Goal: Task Accomplishment & Management: Complete application form

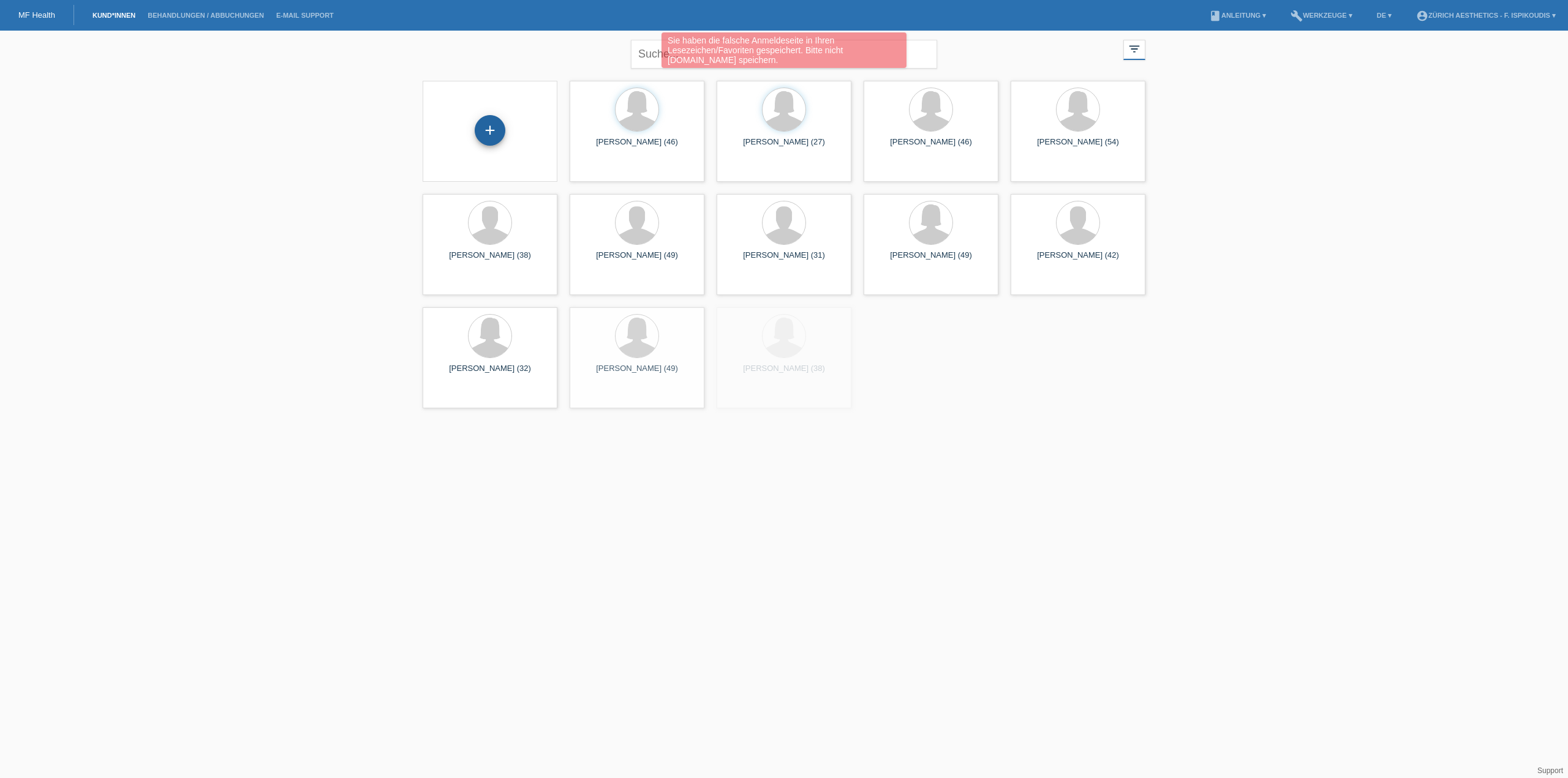
click at [491, 139] on div "+" at bounding box center [490, 130] width 30 height 21
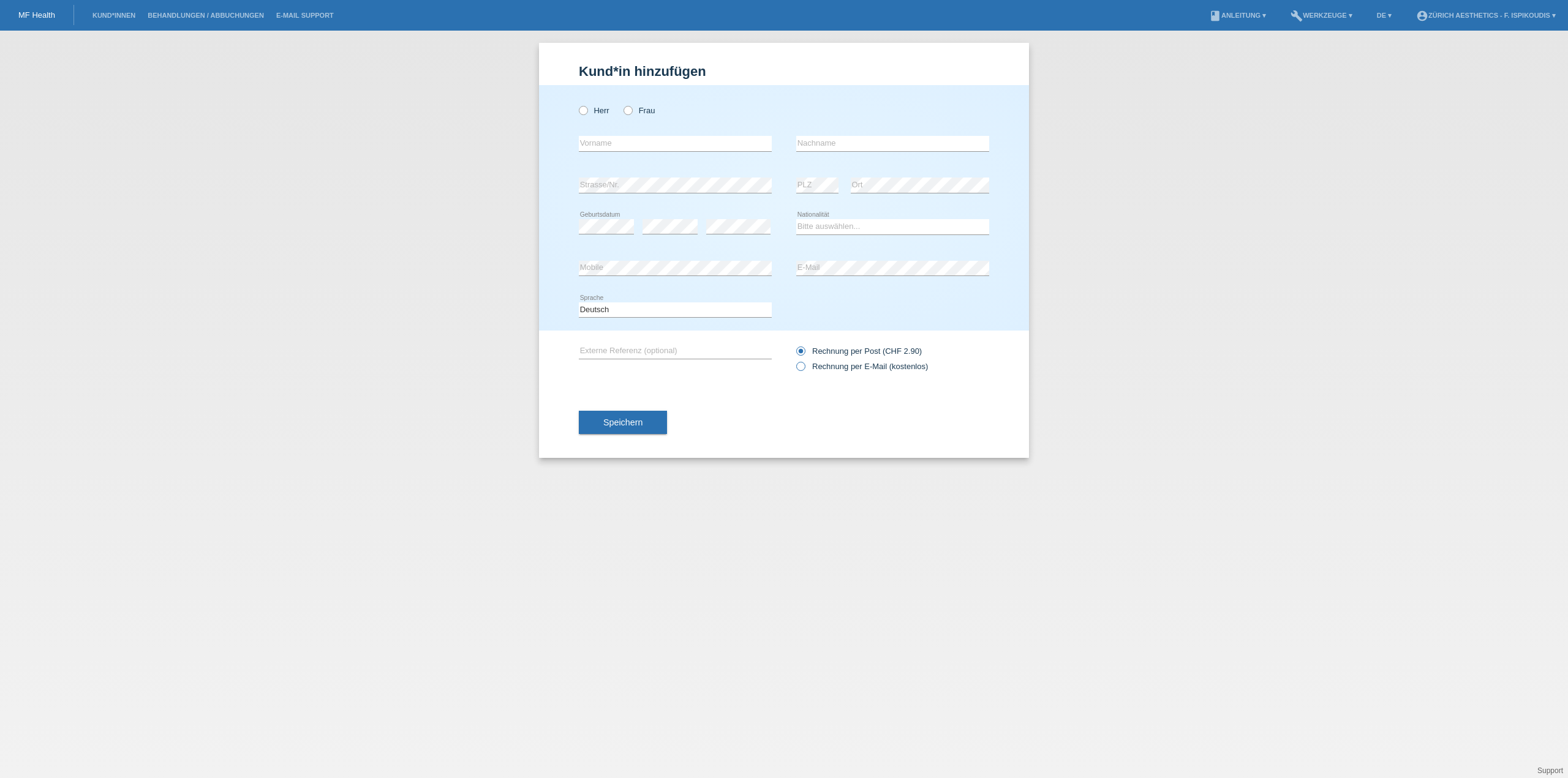
click at [830, 362] on label "Rechnung per E-Mail (kostenlos)" at bounding box center [862, 366] width 132 height 9
click at [804, 362] on input "Rechnung per E-Mail (kostenlos)" at bounding box center [800, 369] width 8 height 15
radio input "true"
drag, startPoint x: 643, startPoint y: 113, endPoint x: 635, endPoint y: 121, distance: 11.3
click at [643, 113] on label "Frau" at bounding box center [639, 110] width 31 height 9
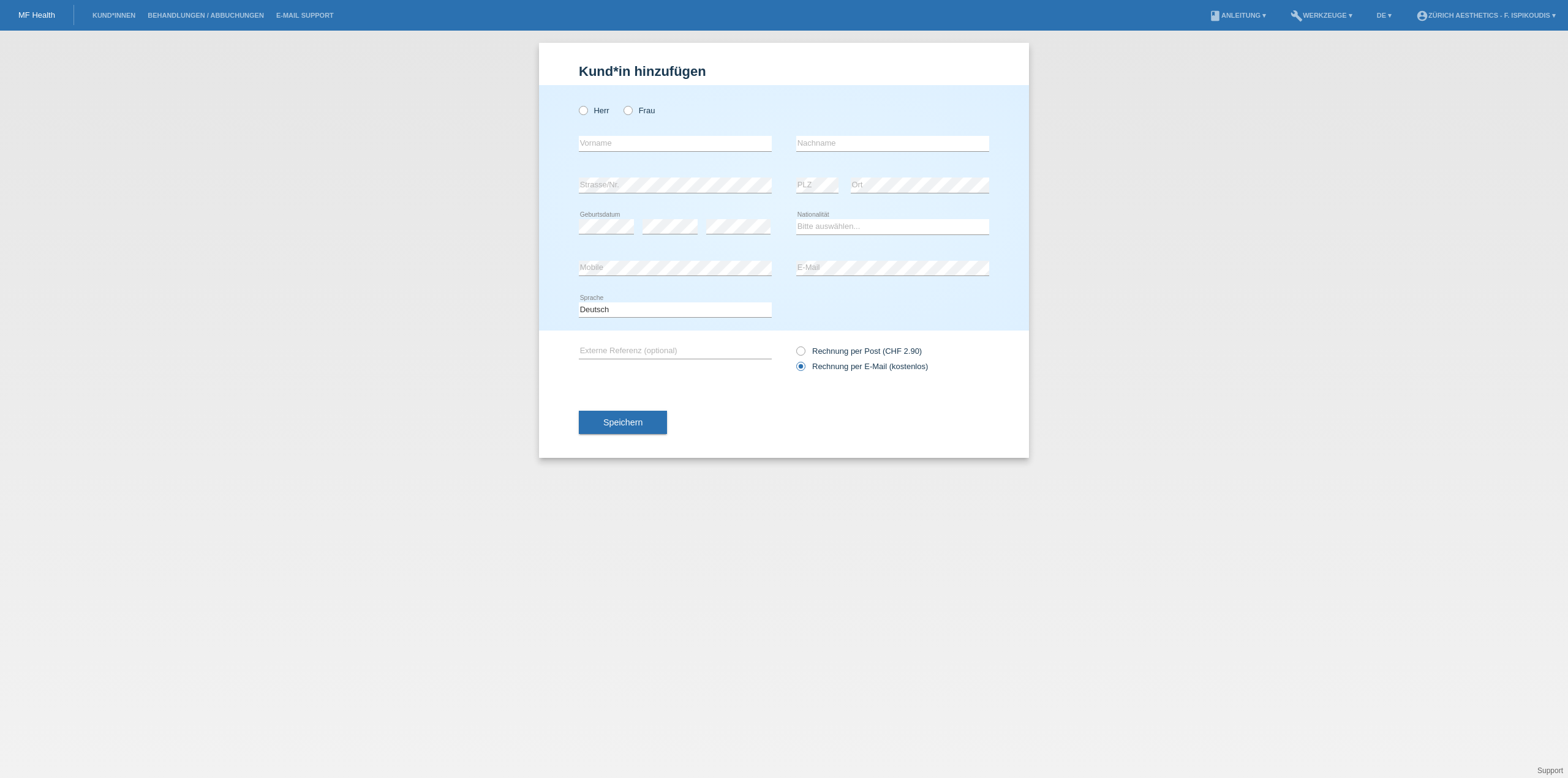
click at [631, 113] on input "Frau" at bounding box center [627, 110] width 8 height 8
radio input "true"
click at [616, 156] on div "error Vorname" at bounding box center [675, 144] width 193 height 42
click at [618, 146] on input "text" at bounding box center [675, 143] width 193 height 15
click at [637, 145] on input "text" at bounding box center [675, 143] width 193 height 15
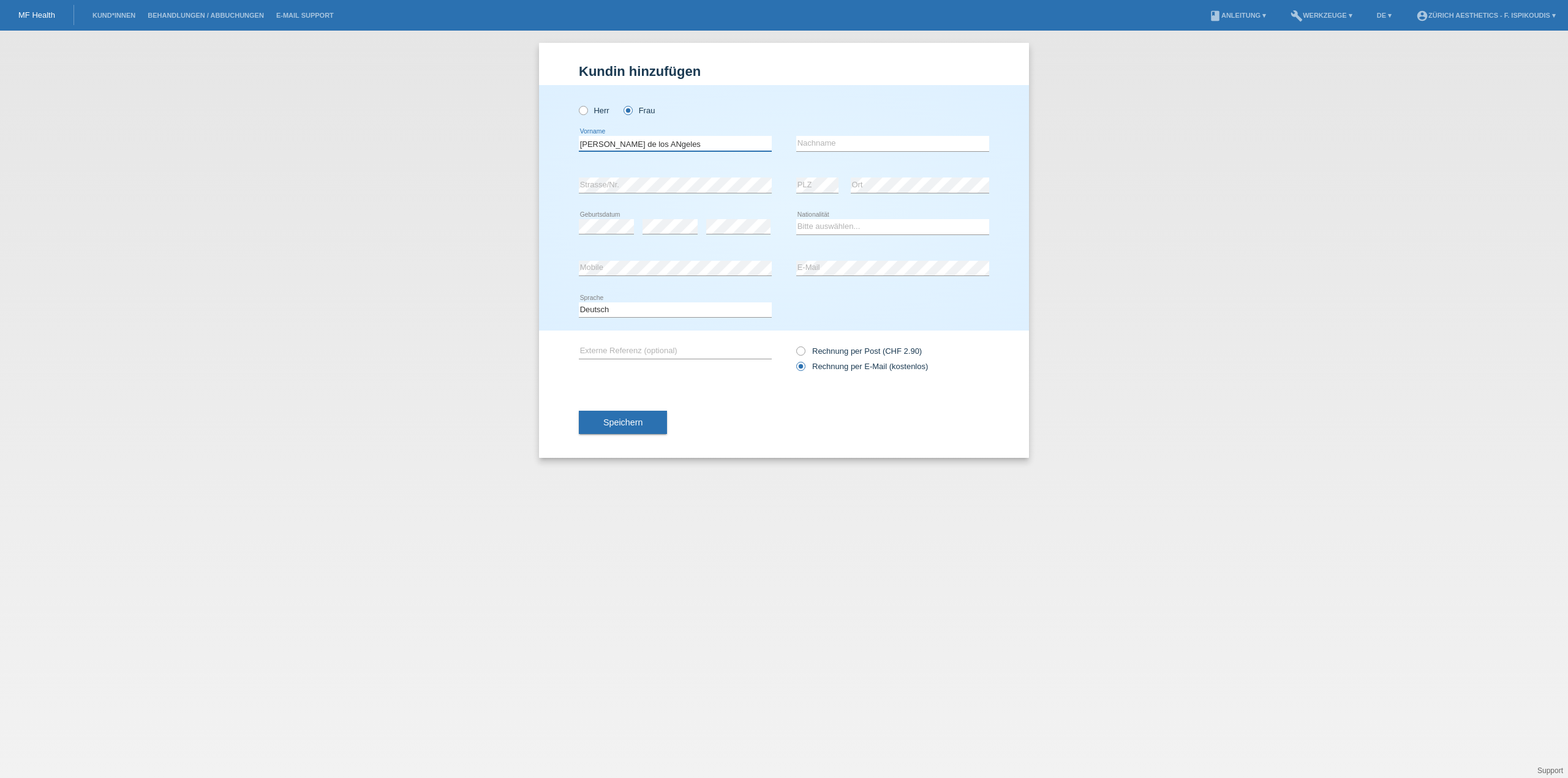
type input "Maria de los ANgeles"
type input "Cabot Prieto"
click at [847, 223] on select "Bitte auswählen... Schweiz Deutschland Liechtenstein Österreich ------------ Af…" at bounding box center [892, 226] width 193 height 14
select select "ES"
click at [796, 219] on select "Bitte auswählen... Schweiz Deutschland Liechtenstein Österreich ------------ Af…" at bounding box center [892, 226] width 193 height 14
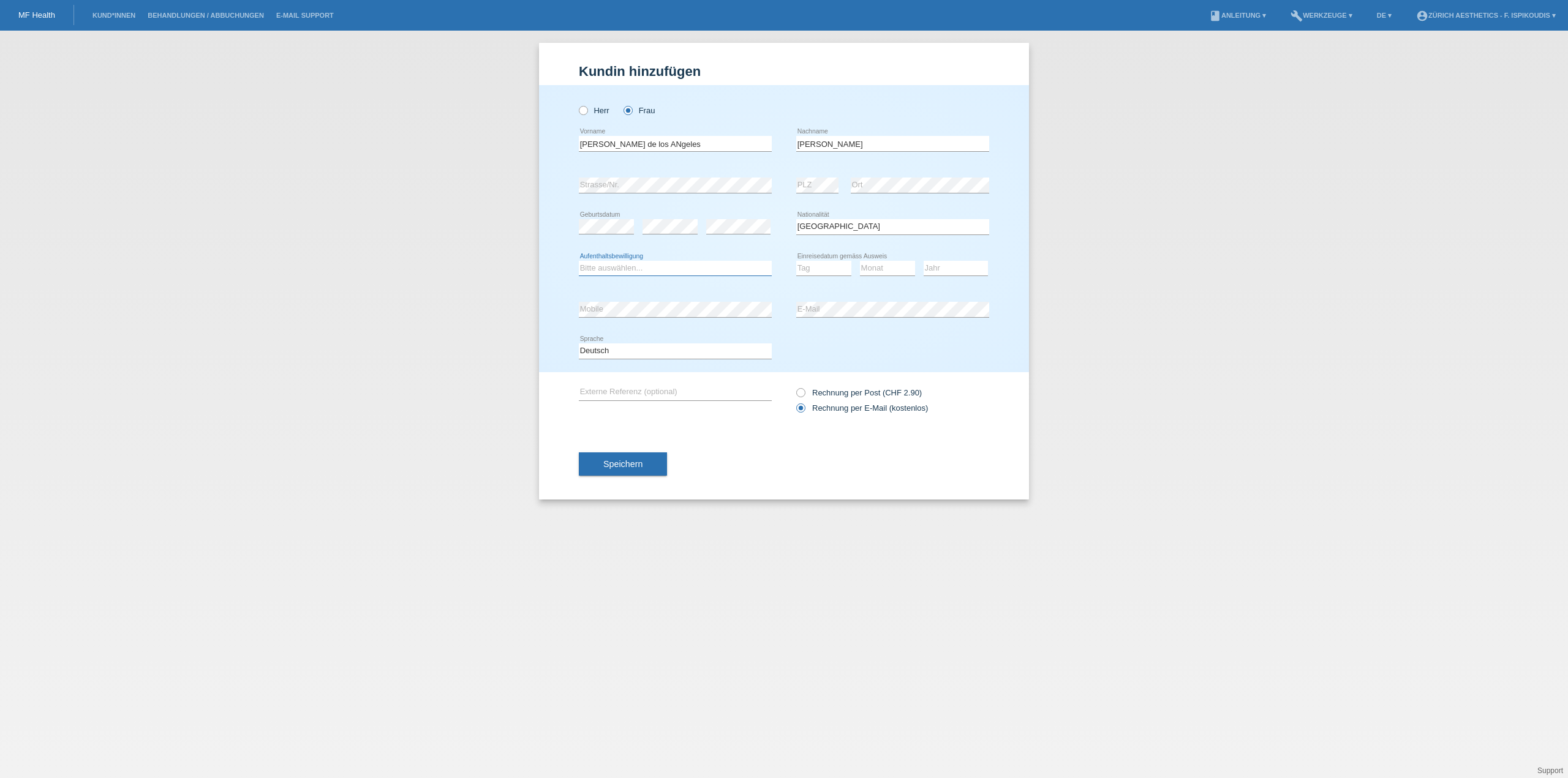
click at [635, 270] on select "Bitte auswählen... C B B - Flüchtlingsstatus Andere" at bounding box center [675, 268] width 193 height 14
select select "B"
click at [579, 260] on select "Bitte auswählen... C B B - Flüchtlingsstatus Andere" at bounding box center [675, 268] width 193 height 14
click at [835, 265] on select "Tag 01 02 03 04 05 06 07 08 09 10 11" at bounding box center [823, 268] width 55 height 14
select select "10"
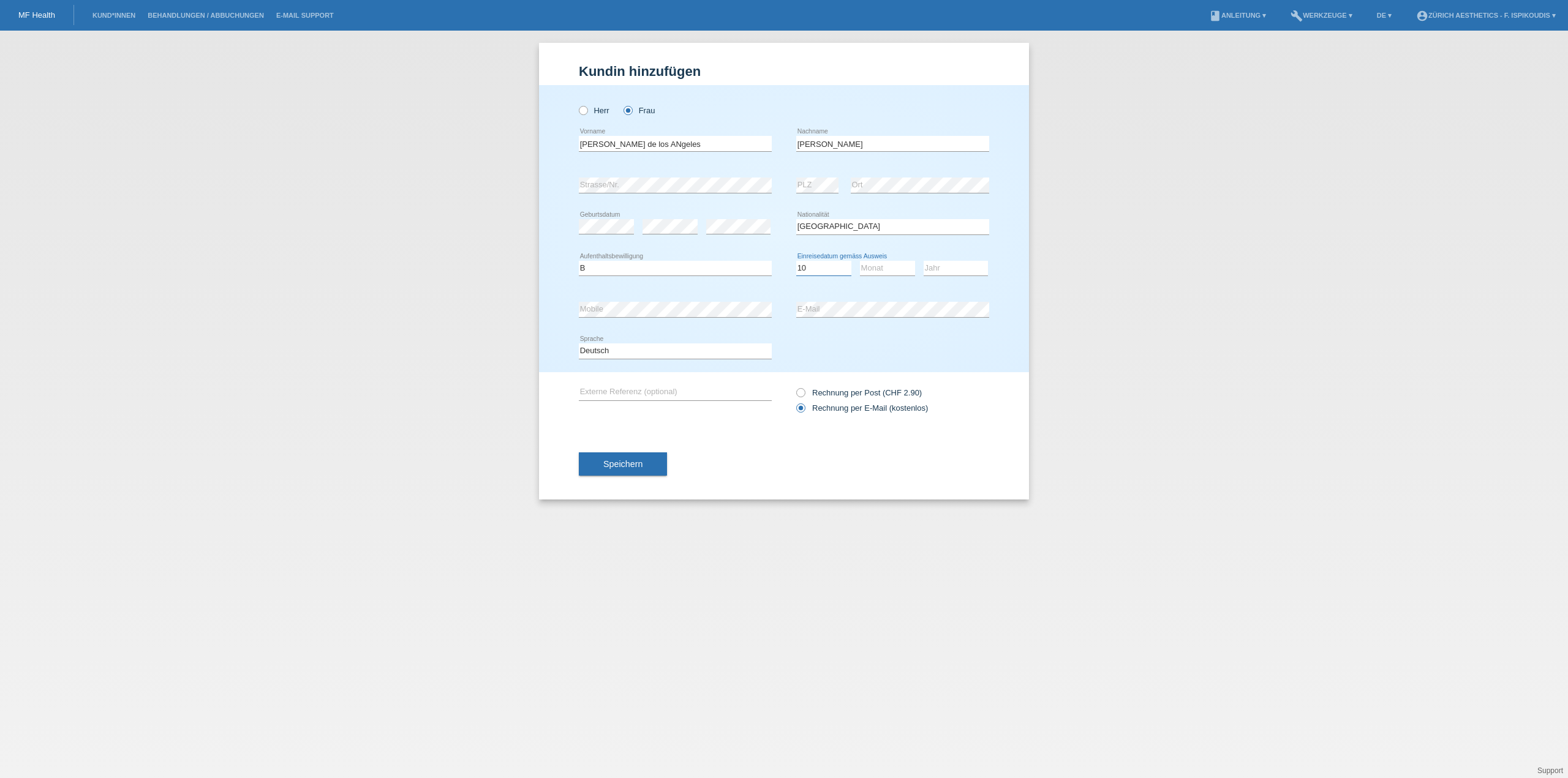
click at [796, 260] on select "Tag 01 02 03 04 05 06 07 08 09 10 11" at bounding box center [823, 268] width 55 height 14
click at [901, 268] on select "Monat 01 02 03 04 05 06 07 08 09 10 11" at bounding box center [887, 268] width 55 height 14
select select "09"
click at [860, 260] on select "Monat 01 02 03 04 05 06 07 08 09 10 11" at bounding box center [887, 268] width 55 height 14
click at [953, 284] on div "Jahr 2025 2024 2023 2022 2021 2020 2019 2018 2017" at bounding box center [956, 268] width 64 height 42
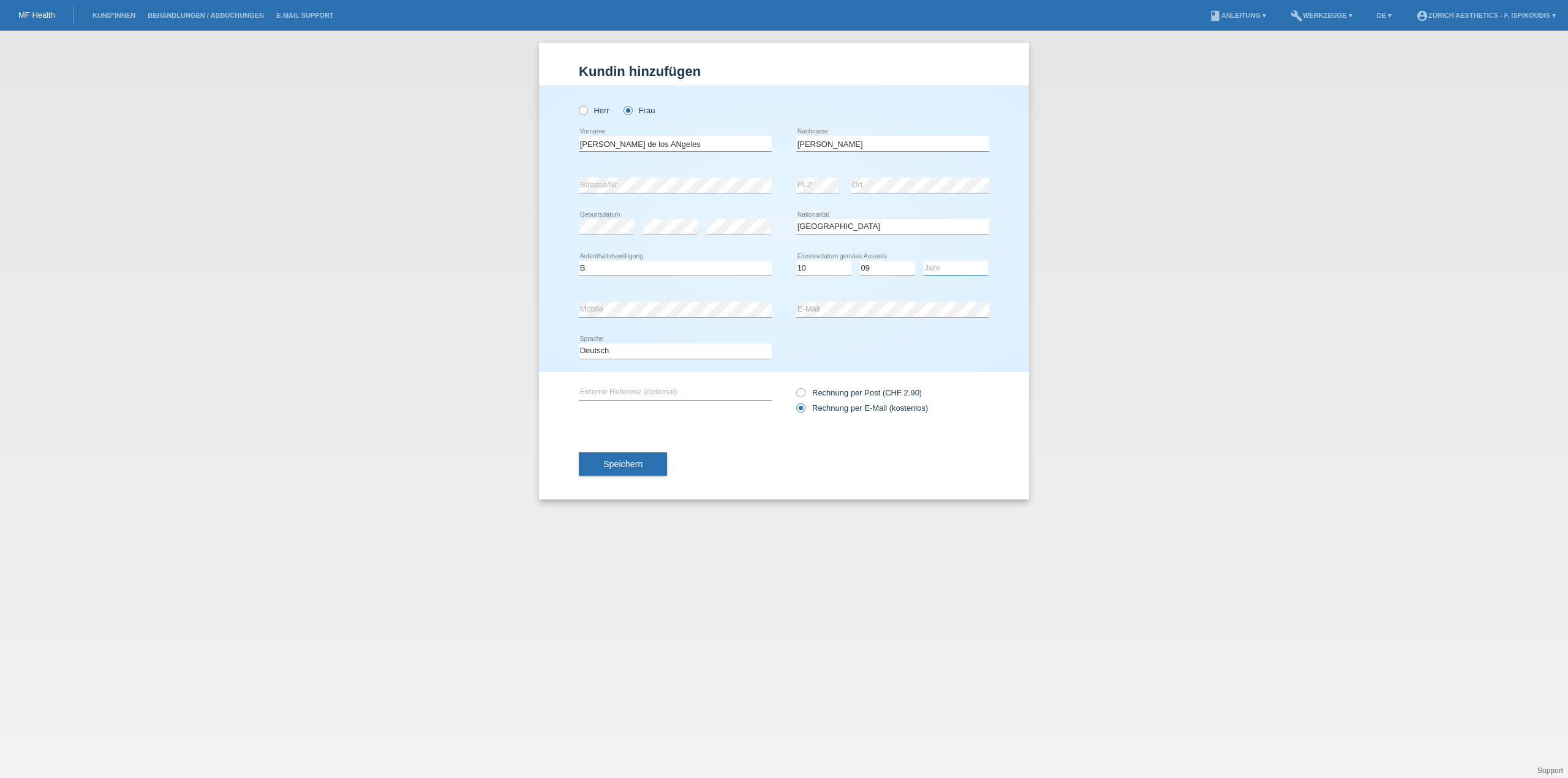
click at [953, 272] on select "Jahr 2025 2024 2023 2022 2021 2020 2019 2018 2017 2016 2015 2014 2013 2012 2011…" at bounding box center [956, 268] width 64 height 14
select select "2025"
click at [924, 260] on select "Jahr 2025 2024 2023 2022 2021 2020 2019 2018 2017 2016 2015 2014 2013 2012 2011…" at bounding box center [956, 268] width 64 height 14
click at [649, 458] on button "Speichern" at bounding box center [623, 463] width 88 height 23
click at [494, 312] on div "Kund*in hinzufügen Kunde hinzufügen Kundin hinzufügen Herr Frau Maria de los AN…" at bounding box center [784, 404] width 1568 height 748
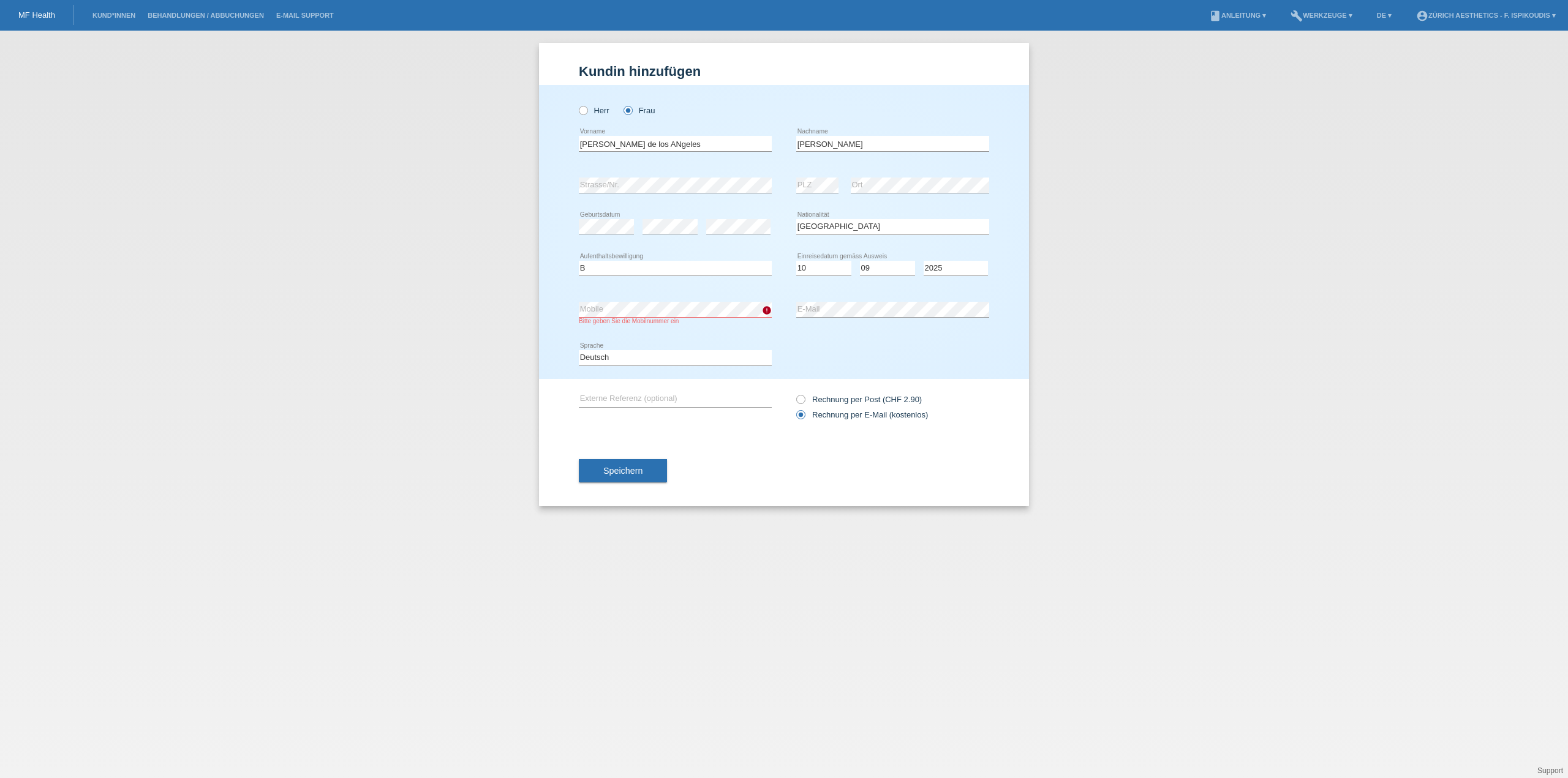
click at [698, 279] on div "Bitte auswählen... C B B - Flüchtlingsstatus Andere error Aufenthaltsbewilligung" at bounding box center [675, 268] width 193 height 42
click at [649, 472] on button "Speichern" at bounding box center [623, 470] width 88 height 23
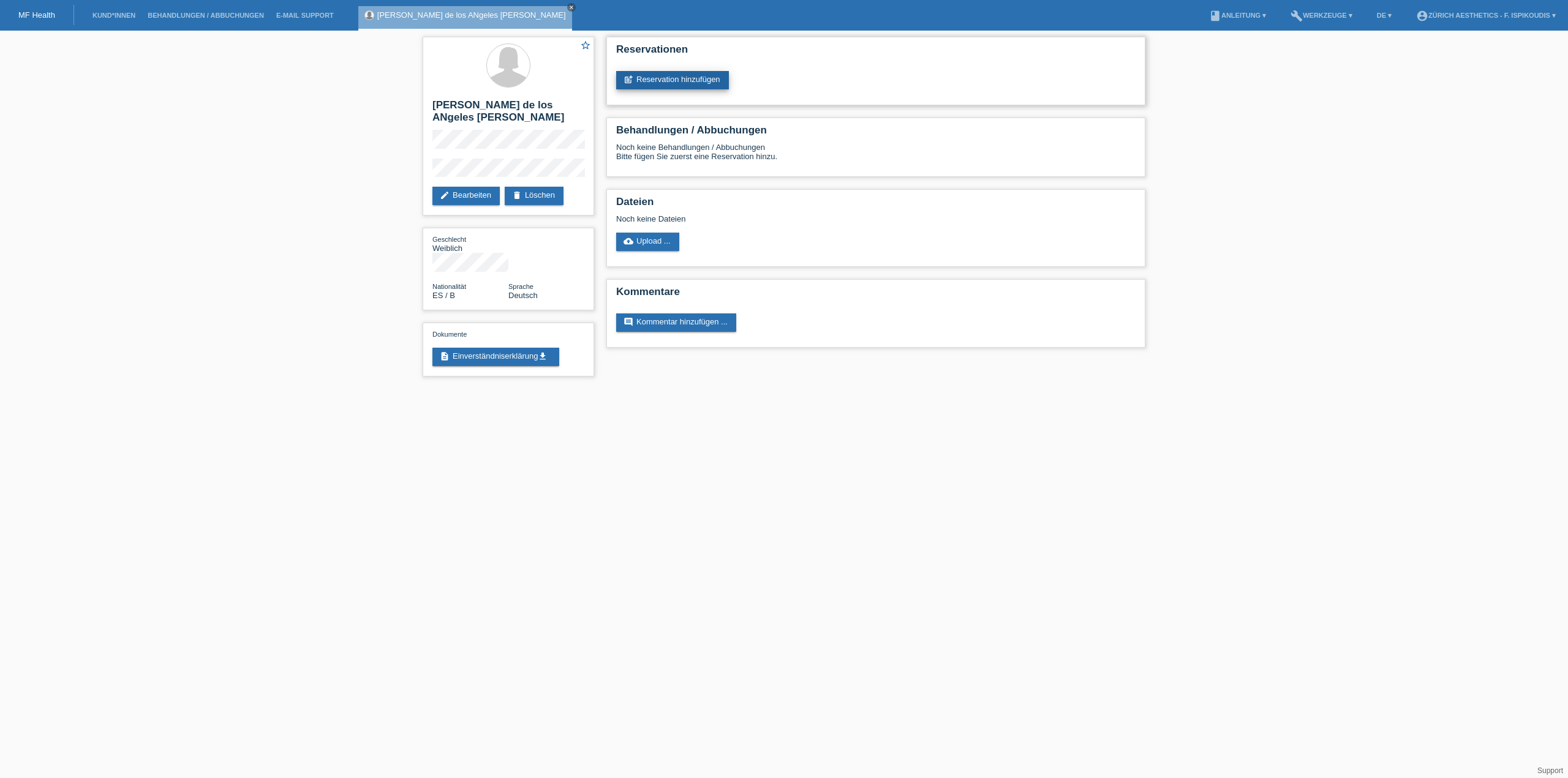
click at [649, 77] on link "post_add Reservation hinzufügen" at bounding box center [672, 80] width 113 height 18
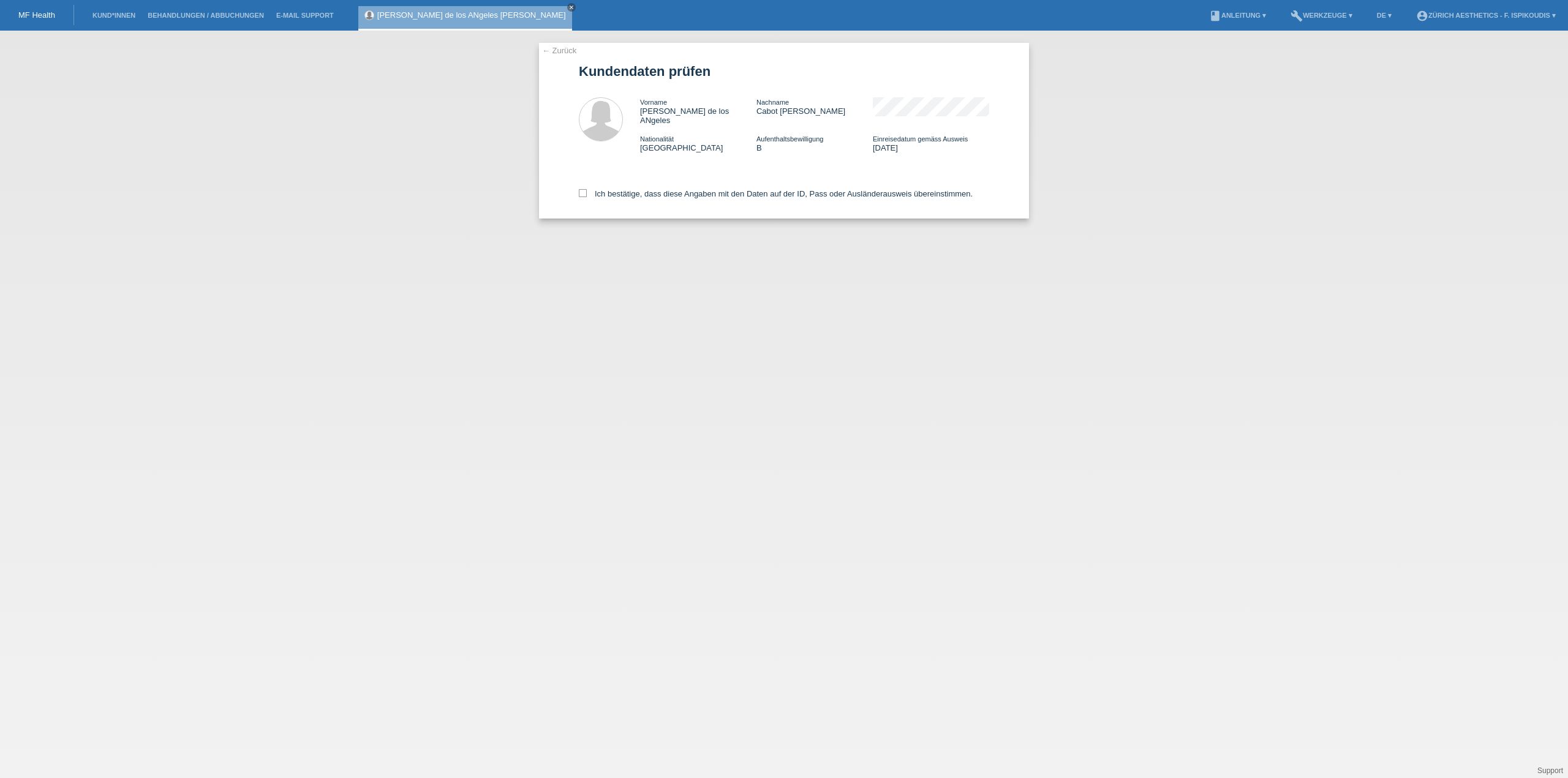
click at [641, 178] on div "Ich bestätige, dass diese Angaben mit den Daten auf der ID, Pass oder Ausländer…" at bounding box center [783, 191] width 410 height 54
click at [640, 189] on label "Ich bestätige, dass diese Angaben mit den Daten auf der ID, Pass oder Ausländer…" at bounding box center [775, 193] width 394 height 9
click at [587, 189] on input "Ich bestätige, dass diese Angaben mit den Daten auf der ID, Pass oder Ausländer…" at bounding box center [583, 193] width 8 height 8
checkbox input "true"
